Goal: Task Accomplishment & Management: Manage account settings

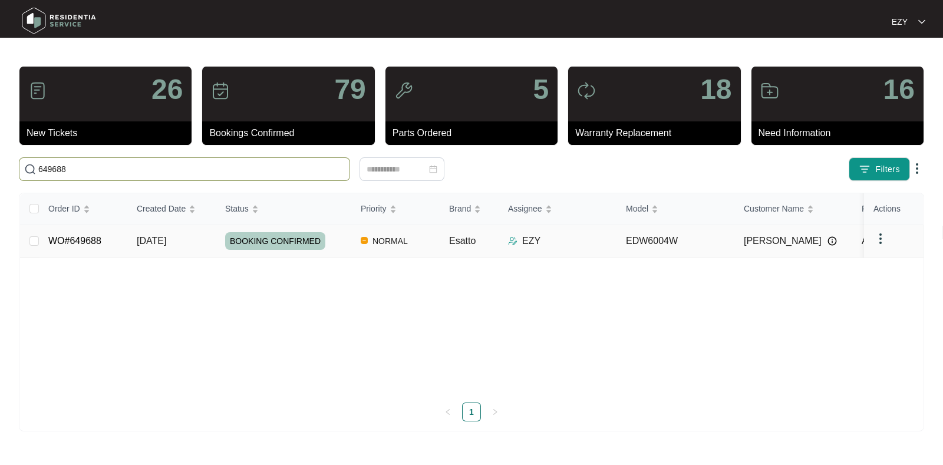
type input "649688"
click at [200, 240] on td "[DATE]" at bounding box center [171, 241] width 88 height 33
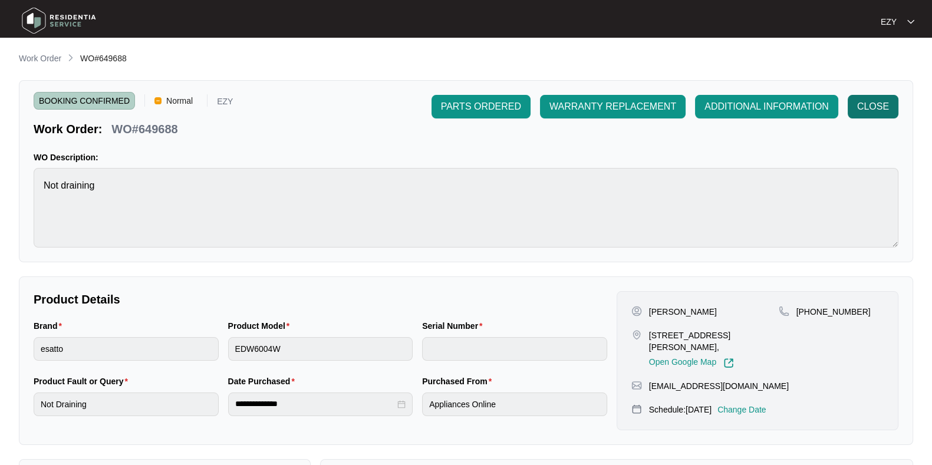
click at [883, 100] on span "CLOSE" at bounding box center [873, 107] width 32 height 14
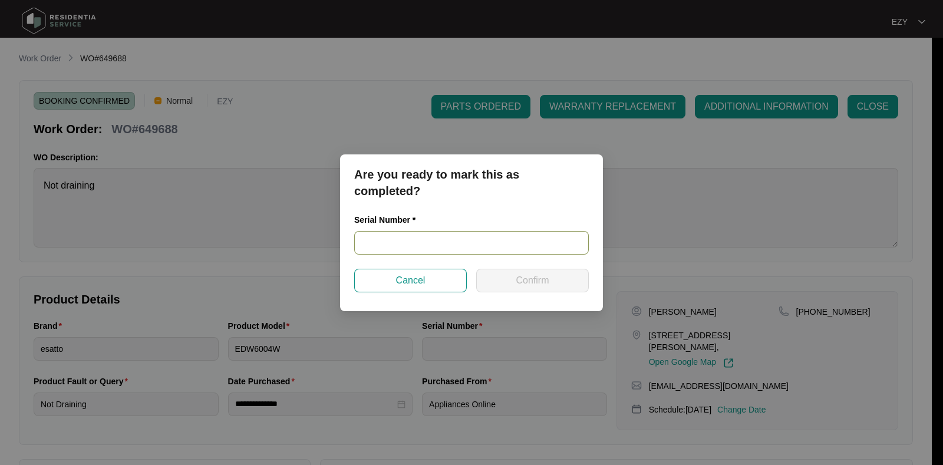
click at [426, 250] on input "text" at bounding box center [471, 243] width 235 height 24
paste input "25030697020100025"
type input "25030697020100025"
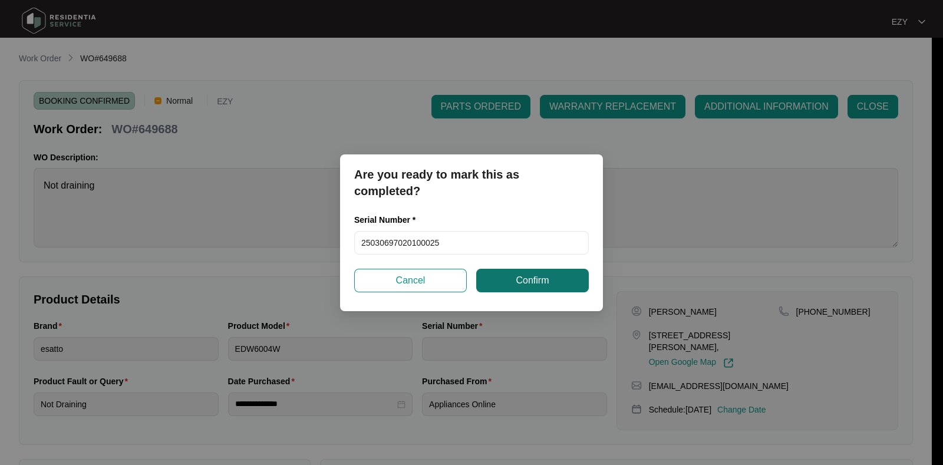
click at [539, 275] on span "Confirm" at bounding box center [532, 280] width 33 height 14
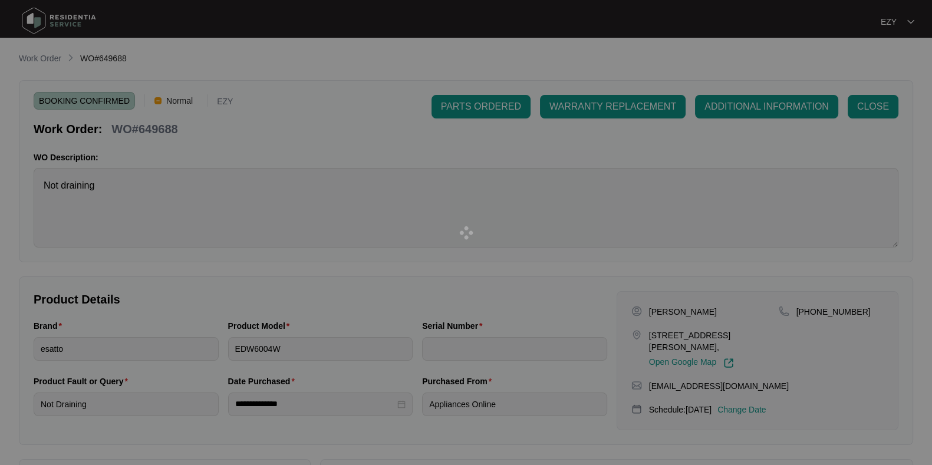
type input "25030697020100025"
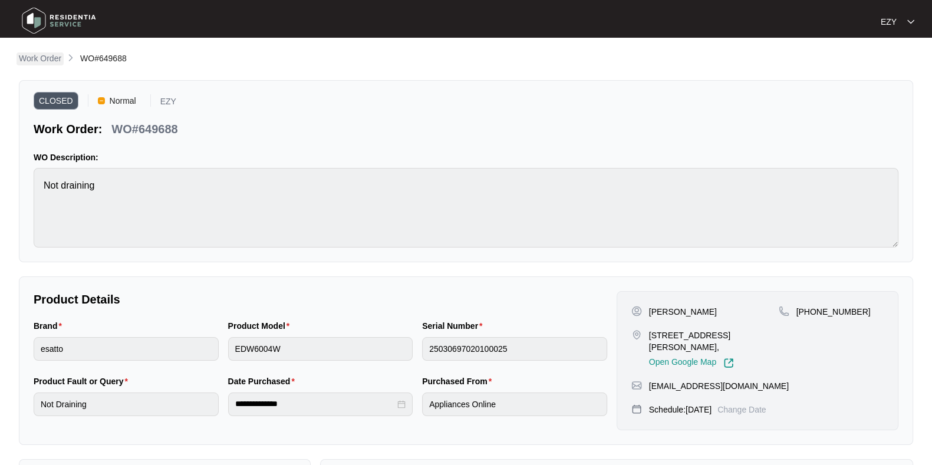
click at [47, 60] on p "Work Order" at bounding box center [40, 58] width 42 height 12
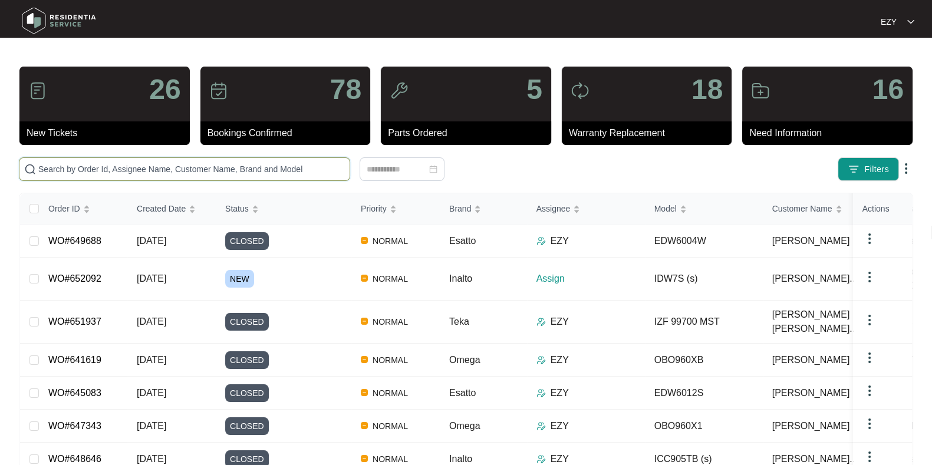
click at [225, 171] on input "text" at bounding box center [191, 169] width 306 height 13
paste input "649331"
type input "649331"
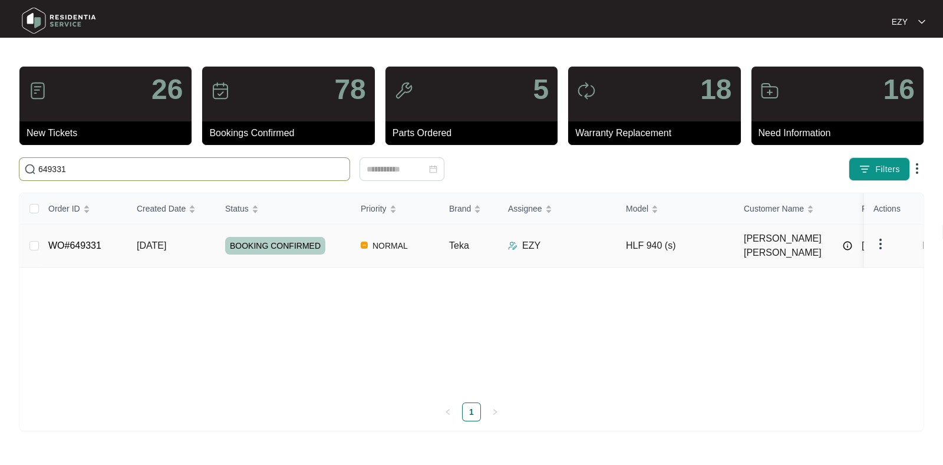
click at [334, 246] on div "BOOKING CONFIRMED" at bounding box center [288, 246] width 126 height 18
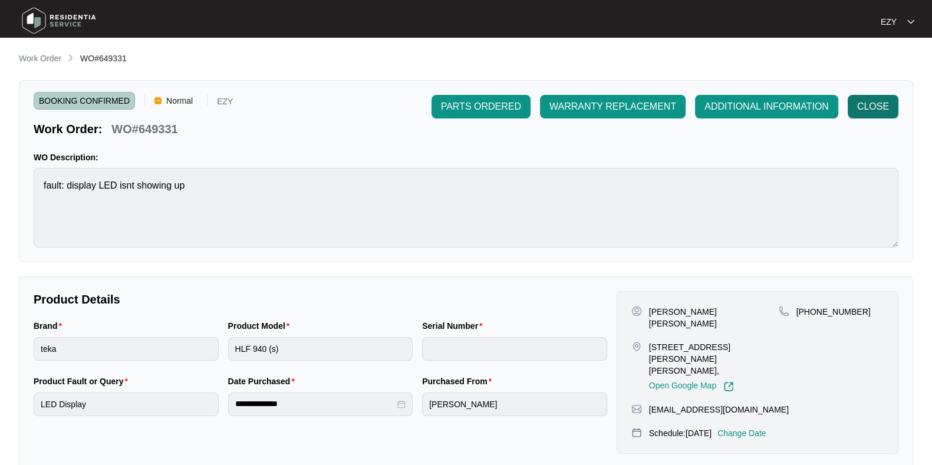
click at [866, 111] on span "CLOSE" at bounding box center [873, 107] width 32 height 14
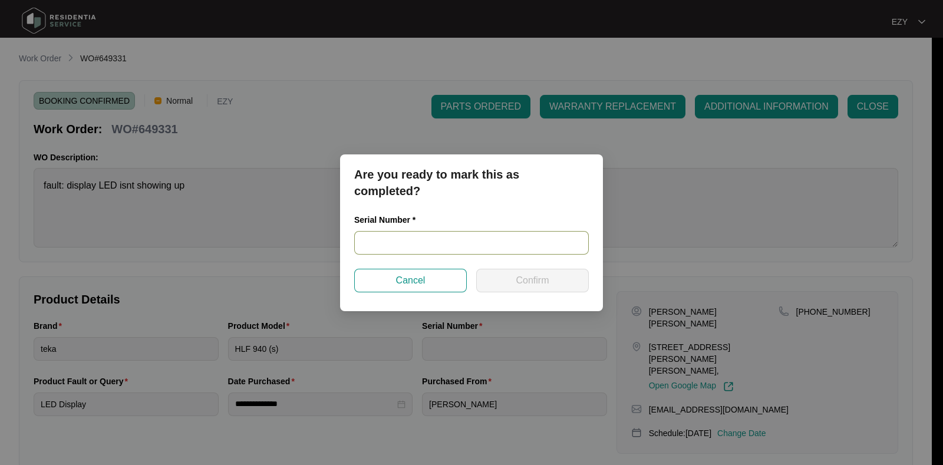
click at [417, 243] on input "text" at bounding box center [471, 243] width 235 height 24
paste input "TZ225J20574"
type input "TZ225J20574"
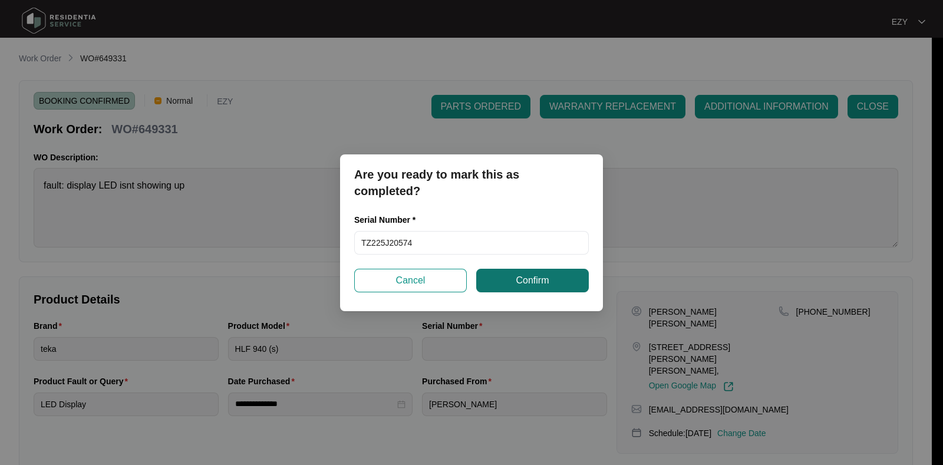
click at [516, 282] on span "Confirm" at bounding box center [532, 280] width 33 height 14
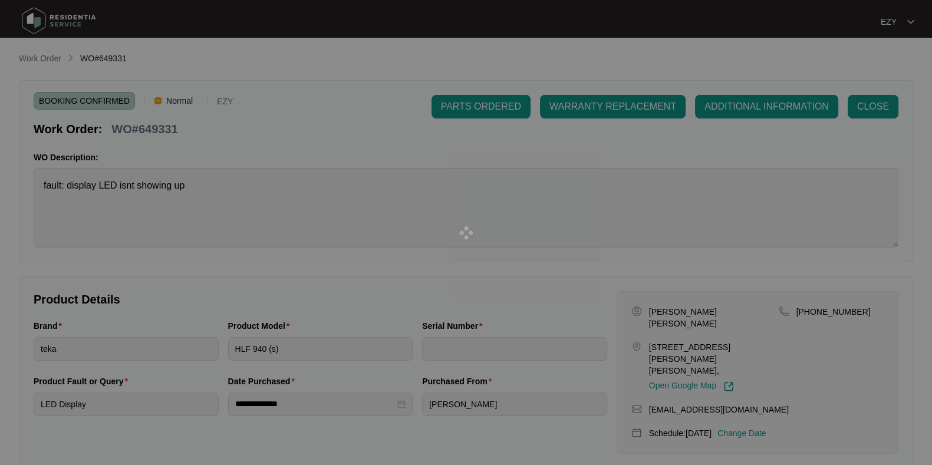
type input "TZ225J20574"
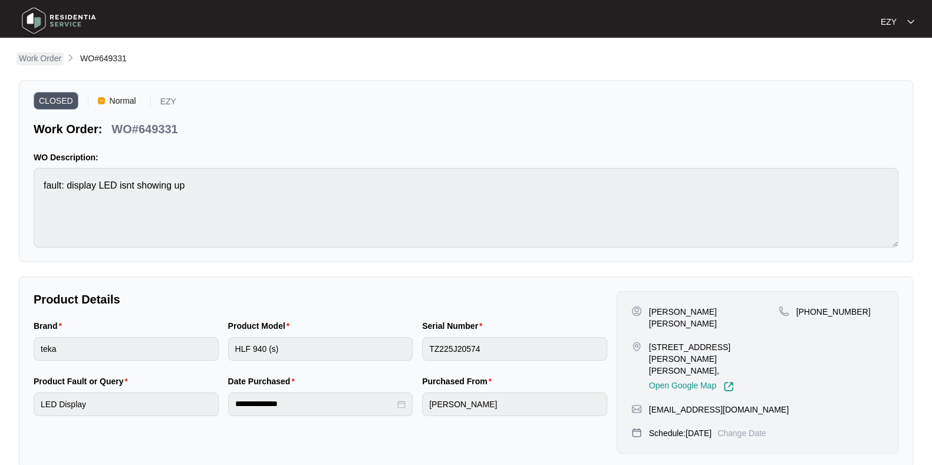
click at [35, 57] on p "Work Order" at bounding box center [40, 58] width 42 height 12
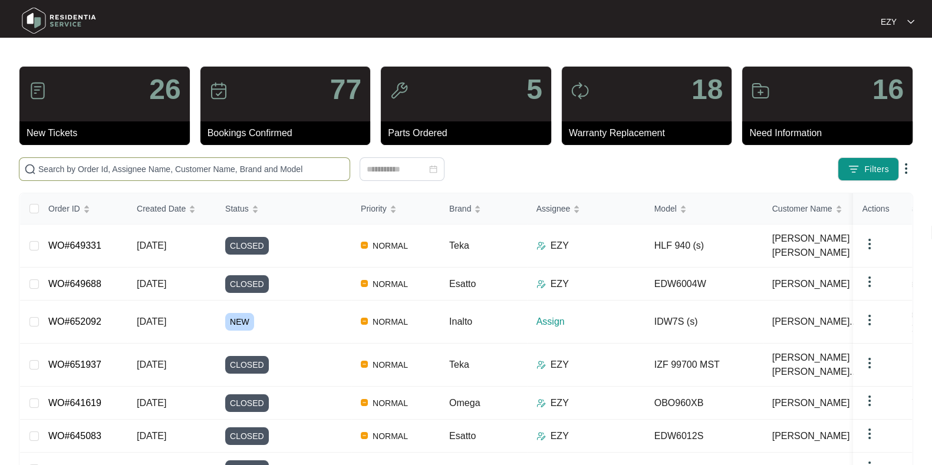
click at [229, 168] on input "text" at bounding box center [191, 169] width 306 height 13
paste input "648983"
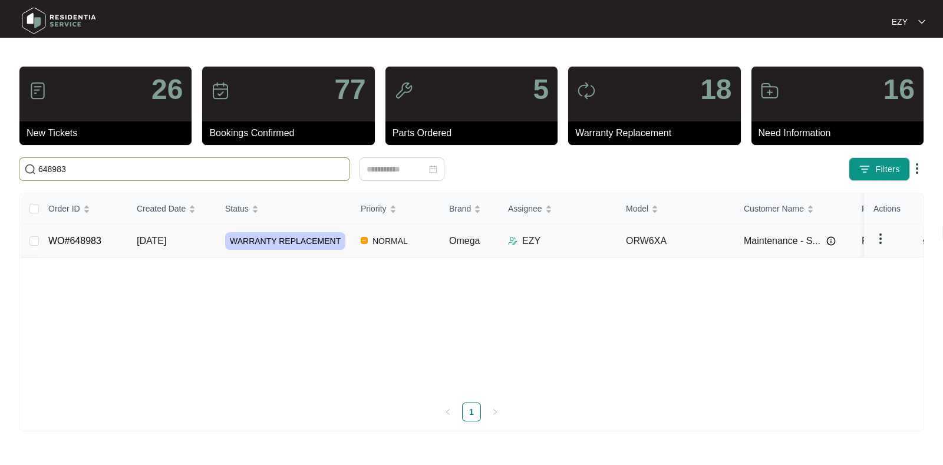
type input "648983"
click at [215, 228] on td "[DATE]" at bounding box center [171, 241] width 88 height 33
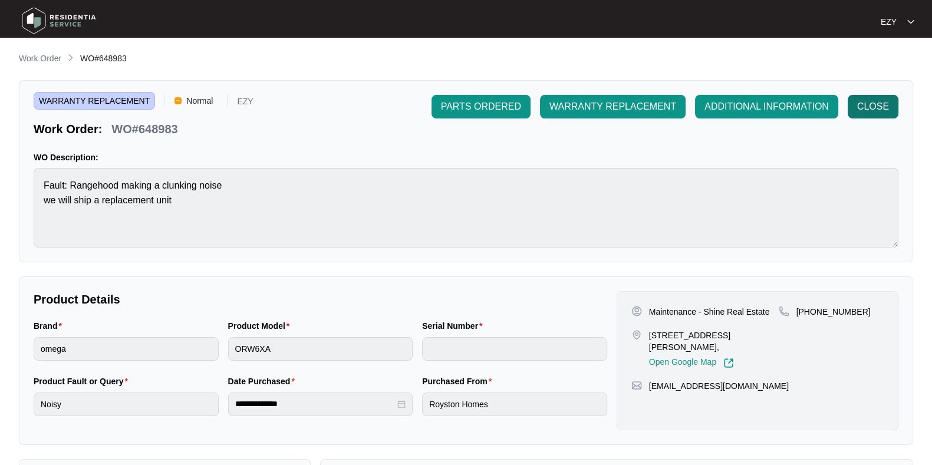
click at [882, 109] on span "CLOSE" at bounding box center [873, 107] width 32 height 14
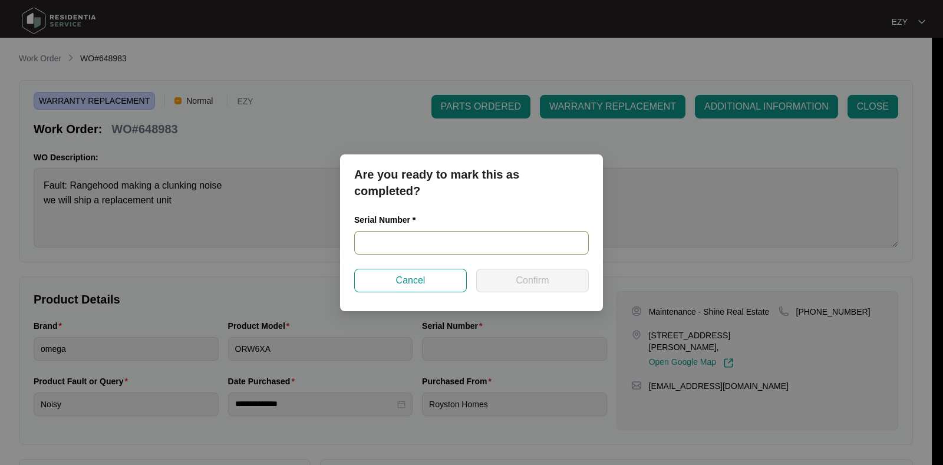
click at [502, 235] on input "text" at bounding box center [471, 243] width 235 height 24
paste input "ORW6XLAT231000156"
type input "ORW6XLAT231000156"
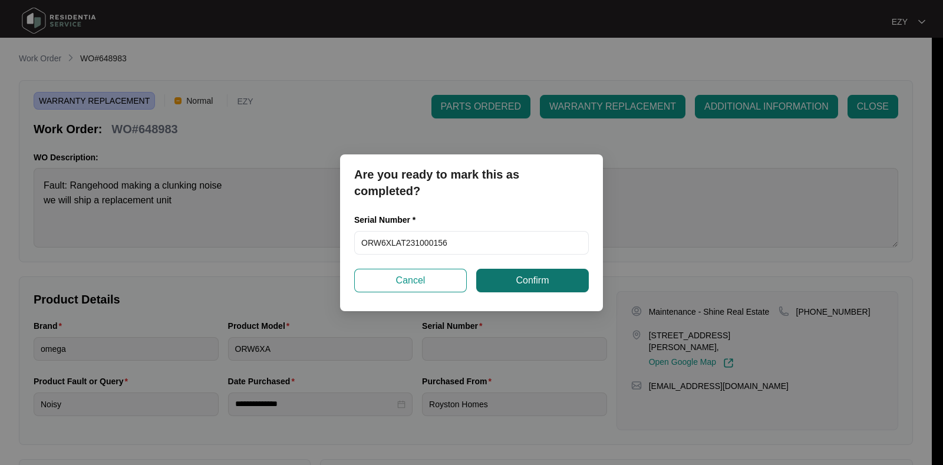
click at [527, 283] on span "Confirm" at bounding box center [532, 280] width 33 height 14
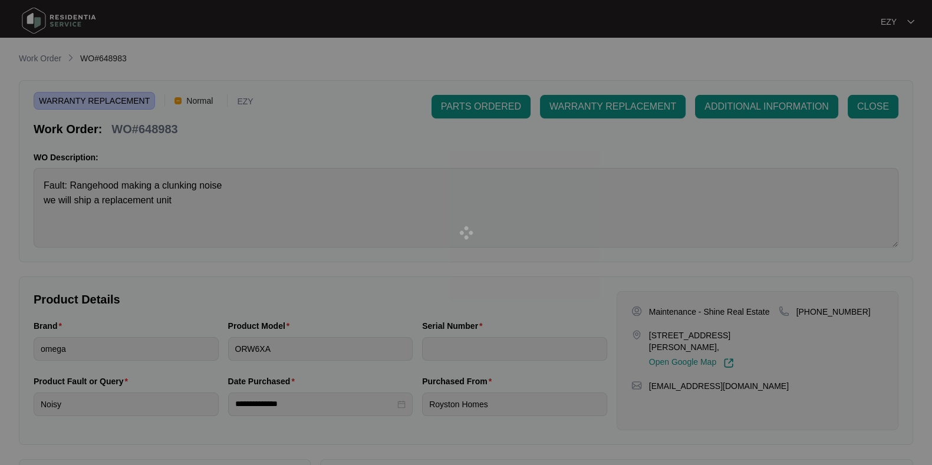
type input "ORW6XLAT231000156"
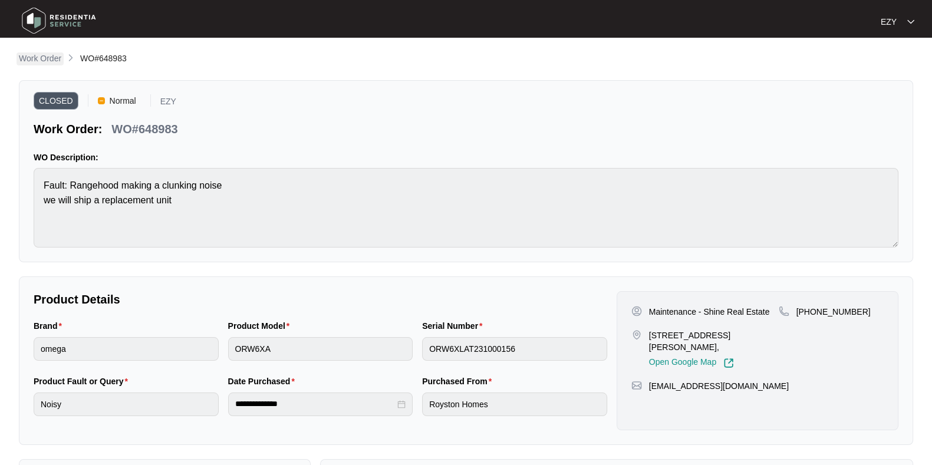
click at [38, 58] on p "Work Order" at bounding box center [40, 58] width 42 height 12
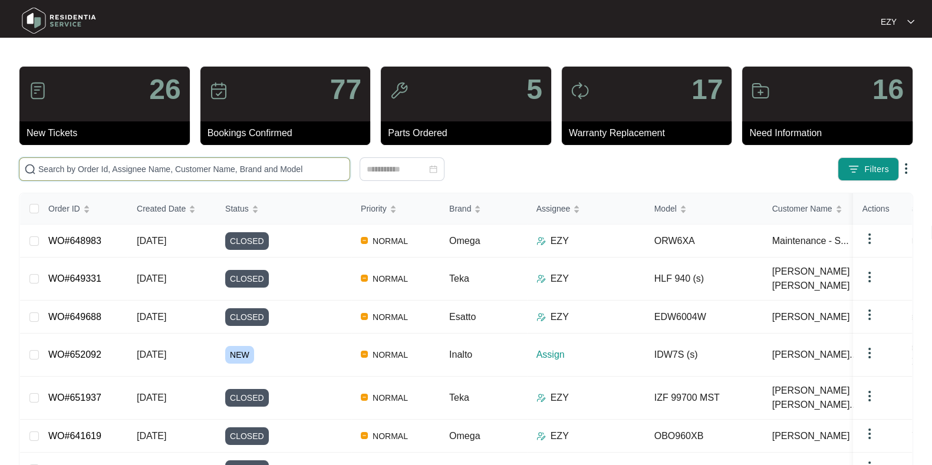
click at [292, 166] on input "text" at bounding box center [191, 169] width 306 height 13
paste input "651315"
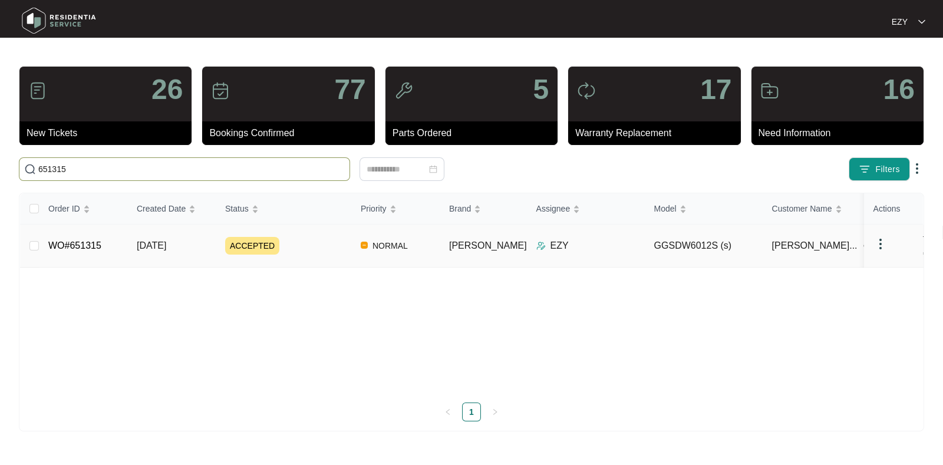
type input "651315"
click at [320, 242] on div "ACCEPTED" at bounding box center [288, 246] width 126 height 18
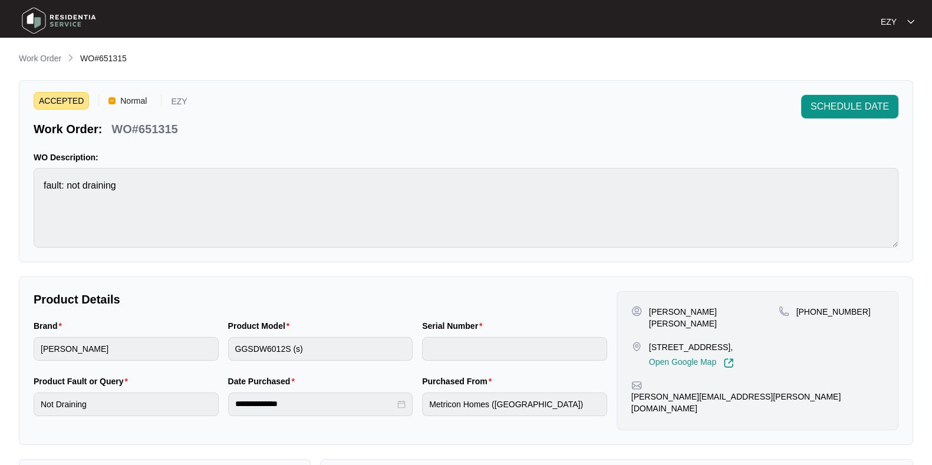
click at [819, 123] on div "SCHEDULE DATE" at bounding box center [849, 116] width 97 height 42
click at [819, 116] on button "SCHEDULE DATE" at bounding box center [849, 107] width 97 height 24
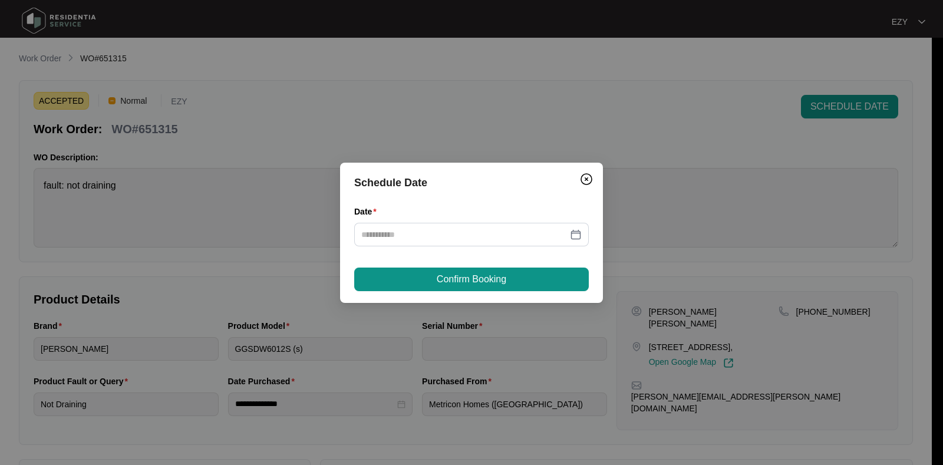
click at [489, 254] on div "Date" at bounding box center [471, 232] width 235 height 55
click at [435, 252] on div "Date" at bounding box center [471, 232] width 235 height 55
click at [423, 233] on input "Date" at bounding box center [464, 234] width 206 height 13
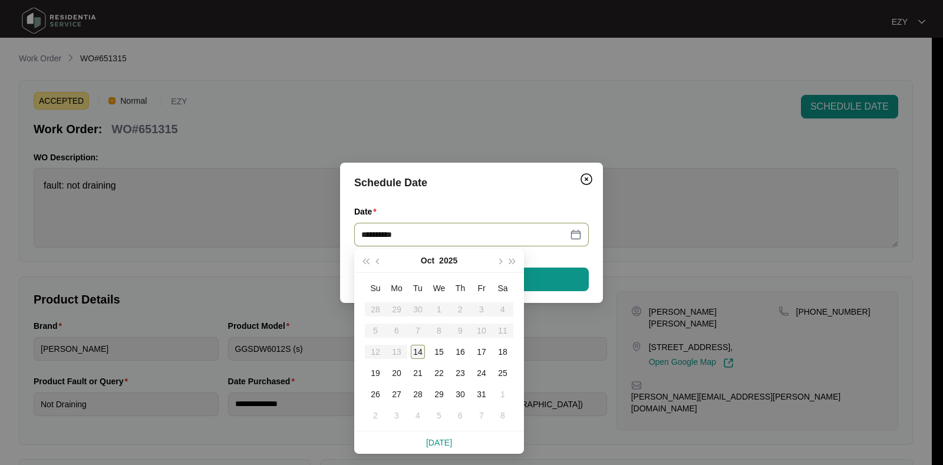
type input "**********"
click at [420, 352] on div "14" at bounding box center [418, 352] width 14 height 14
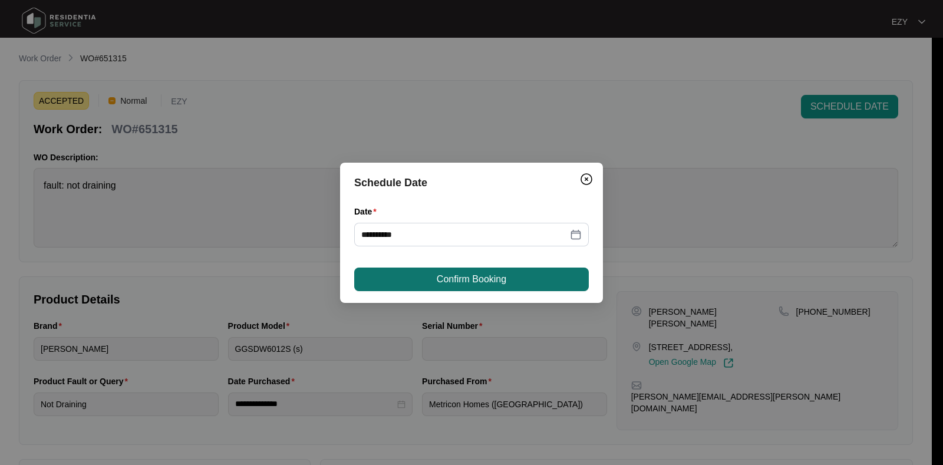
click at [445, 275] on span "Confirm Booking" at bounding box center [472, 279] width 70 height 14
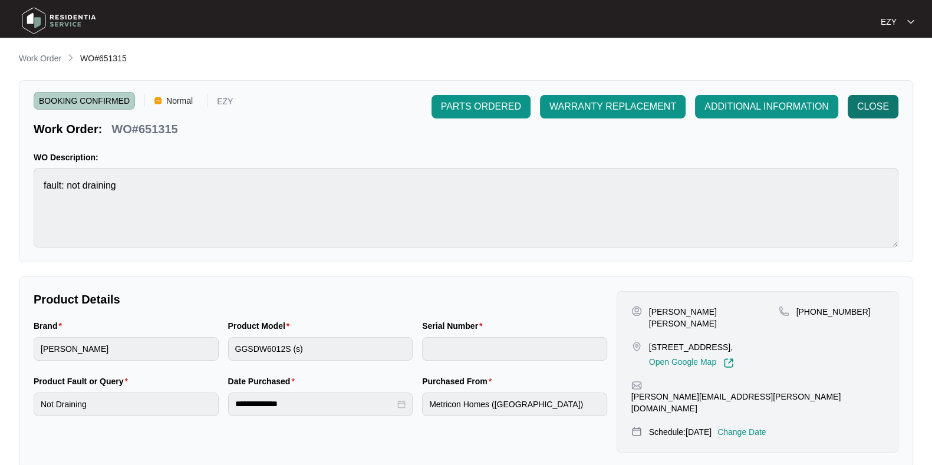
click at [883, 97] on button "CLOSE" at bounding box center [872, 107] width 51 height 24
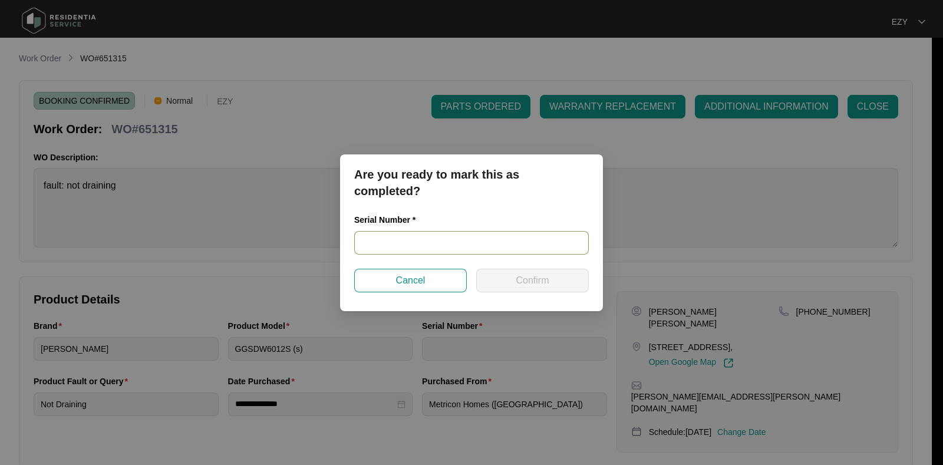
click at [429, 250] on input "text" at bounding box center [471, 243] width 235 height 24
paste input "24087755010200041"
type input "24087755010200041"
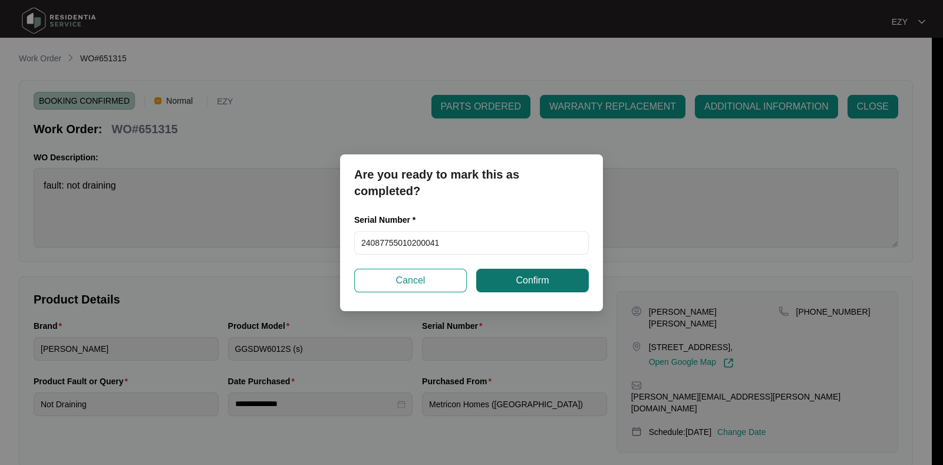
click at [511, 282] on button "Confirm" at bounding box center [532, 281] width 113 height 24
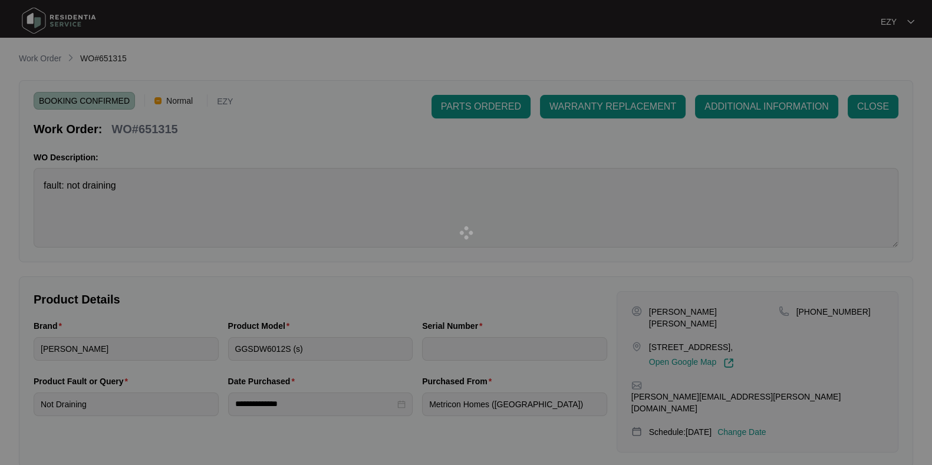
type input "24087755010200041"
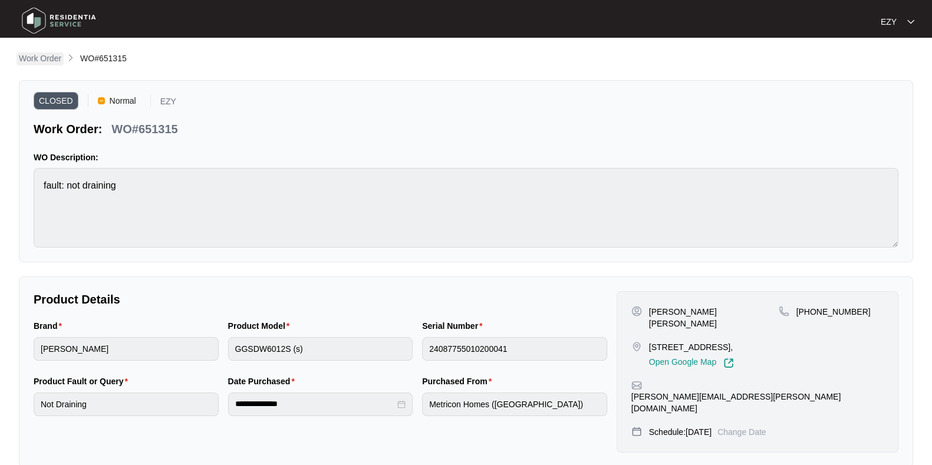
click at [32, 58] on p "Work Order" at bounding box center [40, 58] width 42 height 12
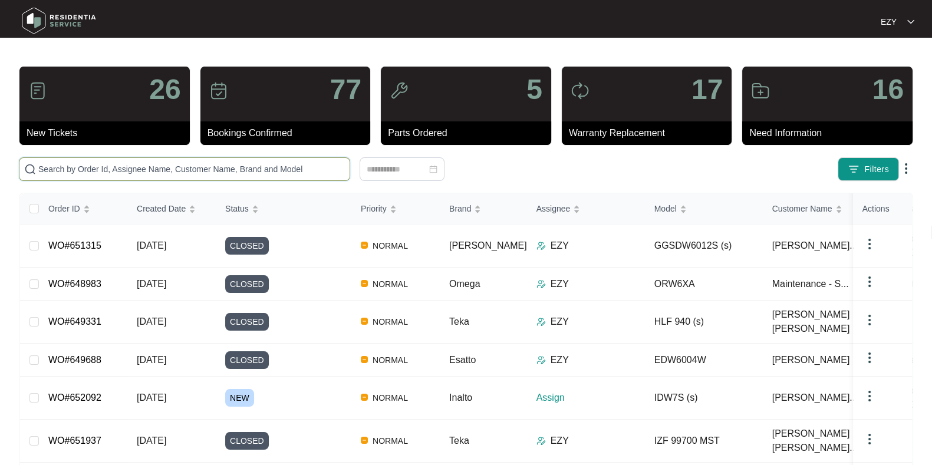
click at [268, 174] on input "text" at bounding box center [191, 169] width 306 height 13
paste input "650174"
type input "650174"
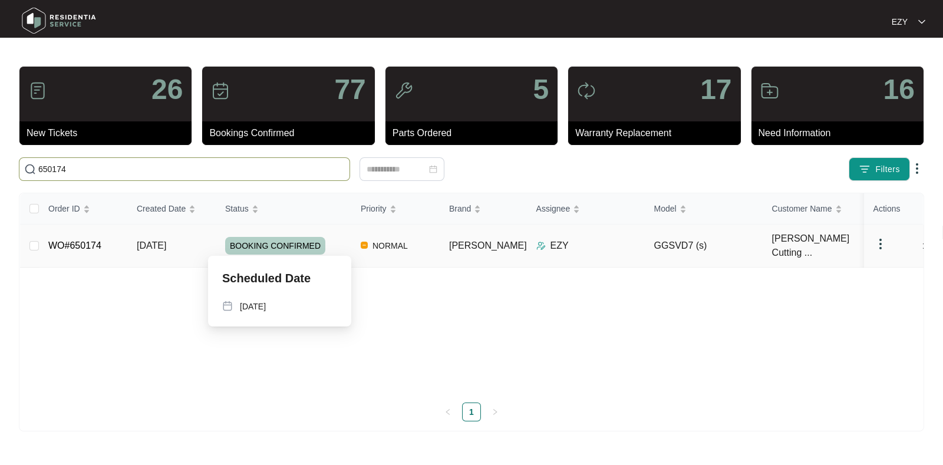
click at [337, 248] on div "BOOKING CONFIRMED" at bounding box center [288, 246] width 126 height 18
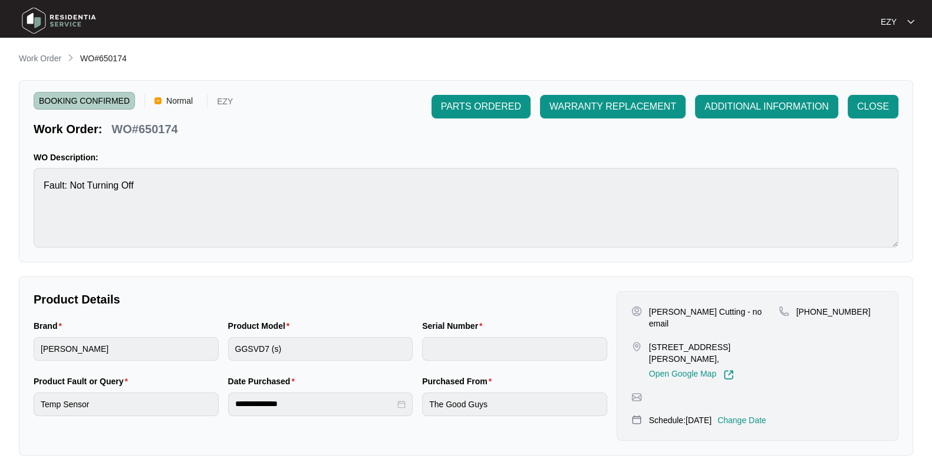
scroll to position [315, 0]
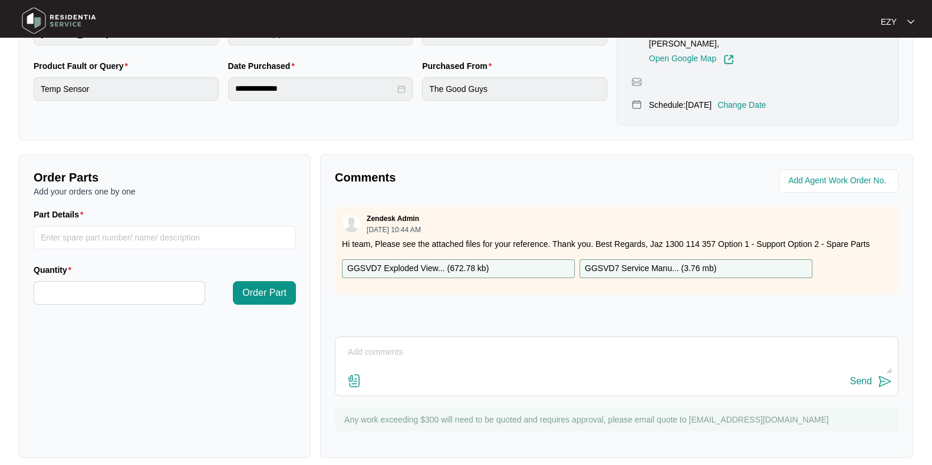
click at [479, 361] on textarea at bounding box center [616, 358] width 550 height 31
click at [412, 343] on textarea "Hi team, our technican attended this job" at bounding box center [616, 358] width 550 height 31
click at [558, 344] on textarea "Hi team, our technician attended this job" at bounding box center [616, 358] width 550 height 31
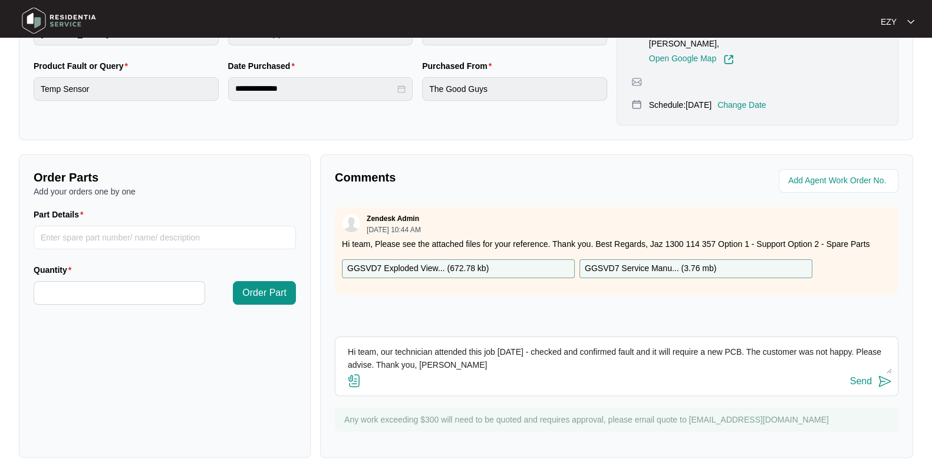
type textarea "Hi team, our technician attended this job [DATE] - checked and confirmed fault …"
click at [865, 376] on div "Send" at bounding box center [861, 381] width 22 height 11
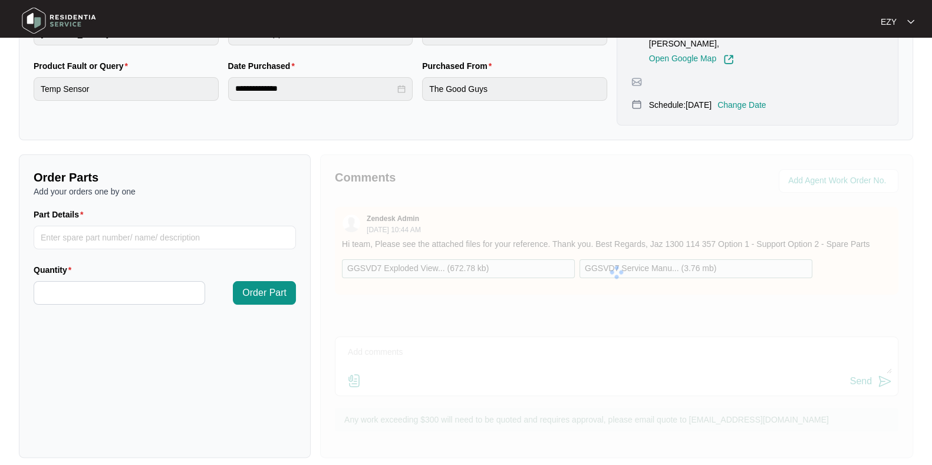
scroll to position [0, 0]
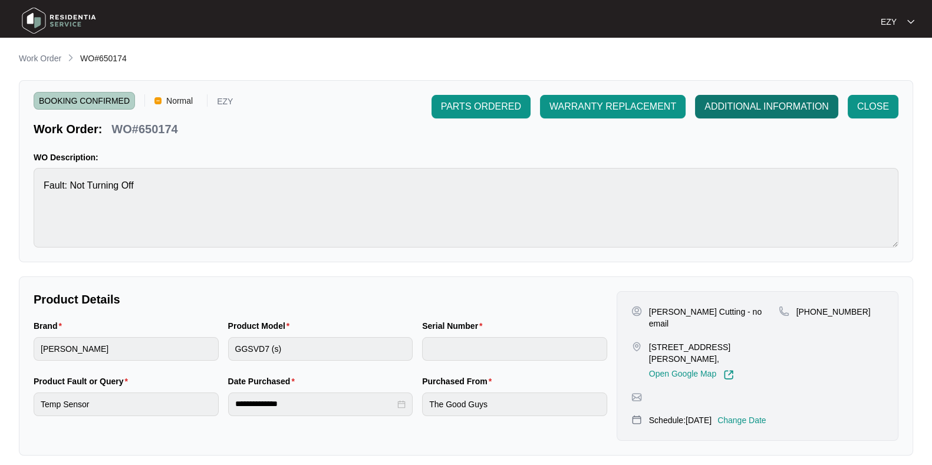
click at [730, 104] on span "ADDITIONAL INFORMATION" at bounding box center [766, 107] width 124 height 14
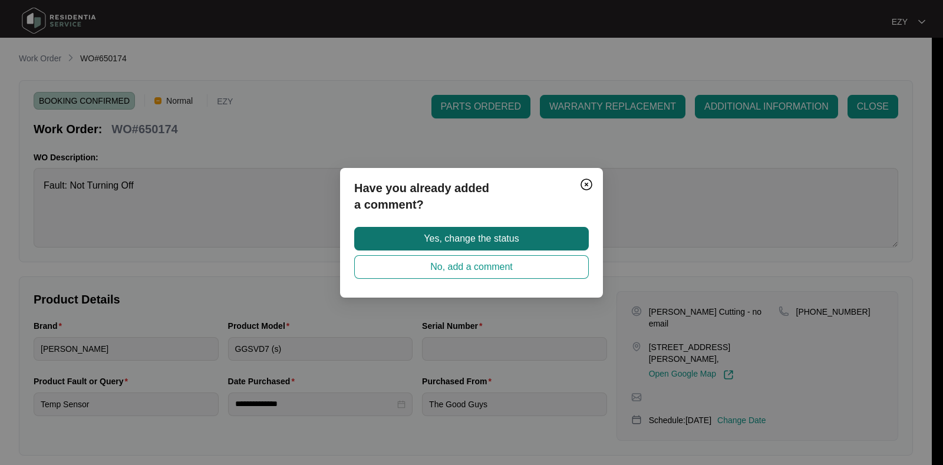
click at [529, 238] on button "Yes, change the status" at bounding box center [471, 239] width 235 height 24
